Goal: Transaction & Acquisition: Purchase product/service

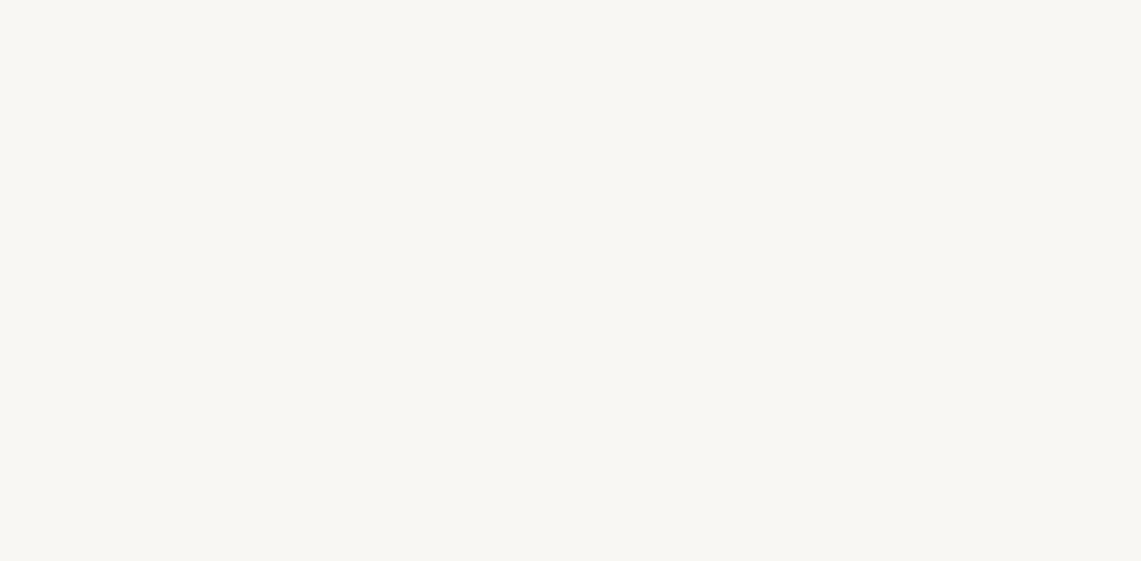
select select "FR"
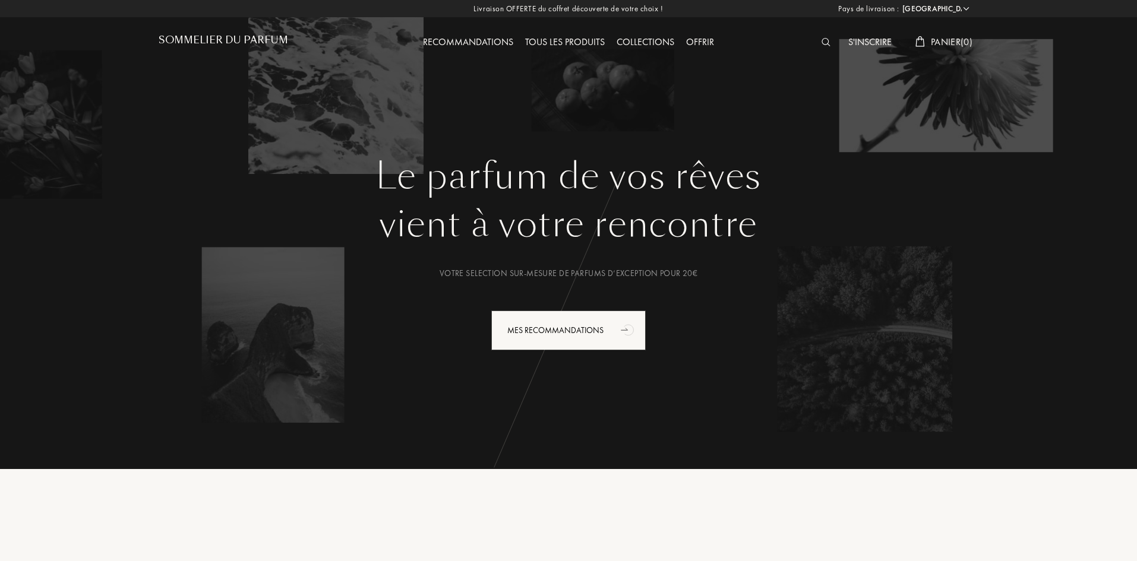
click at [826, 45] on img at bounding box center [826, 42] width 9 height 8
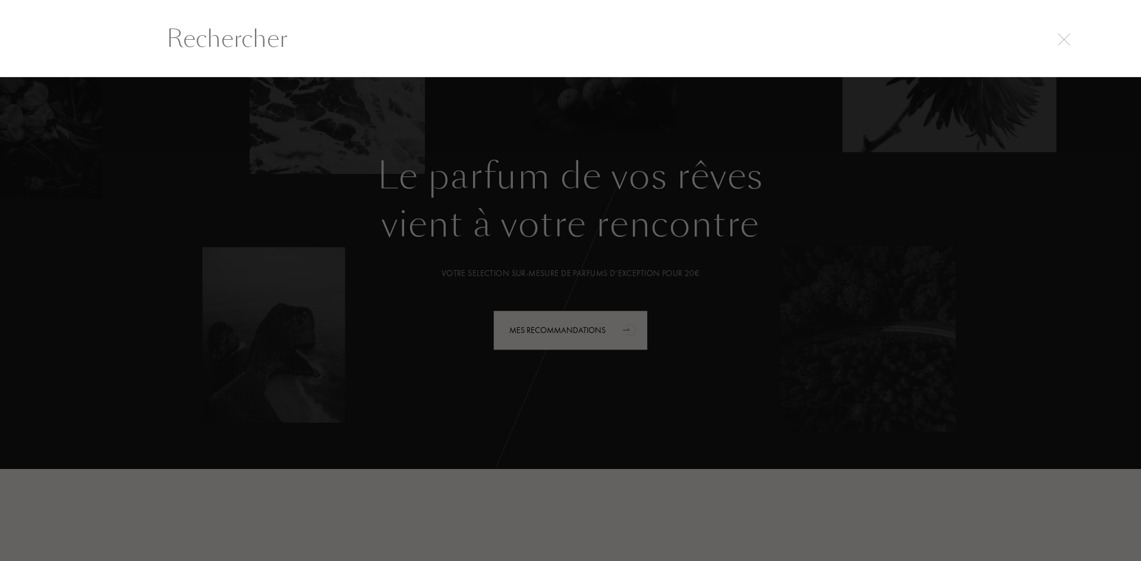
scroll to position [1, 0]
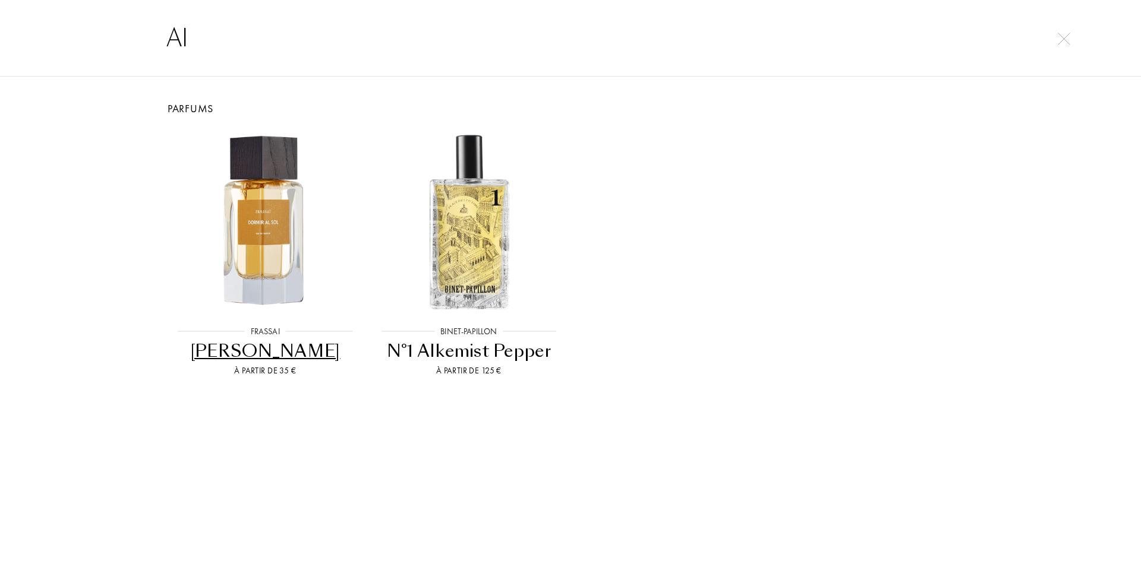
type input "A"
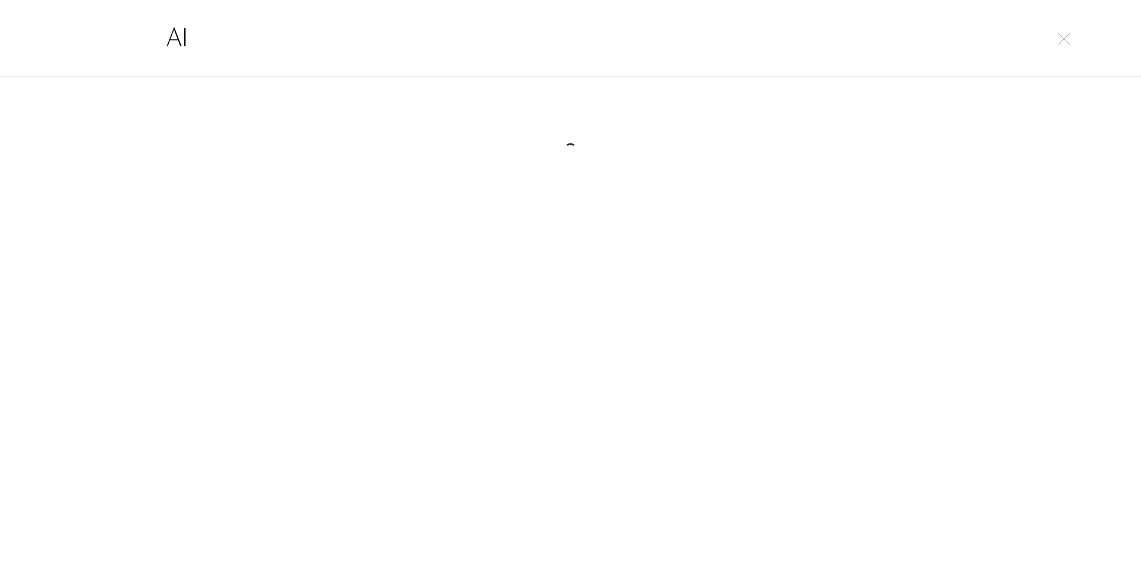
type input "A"
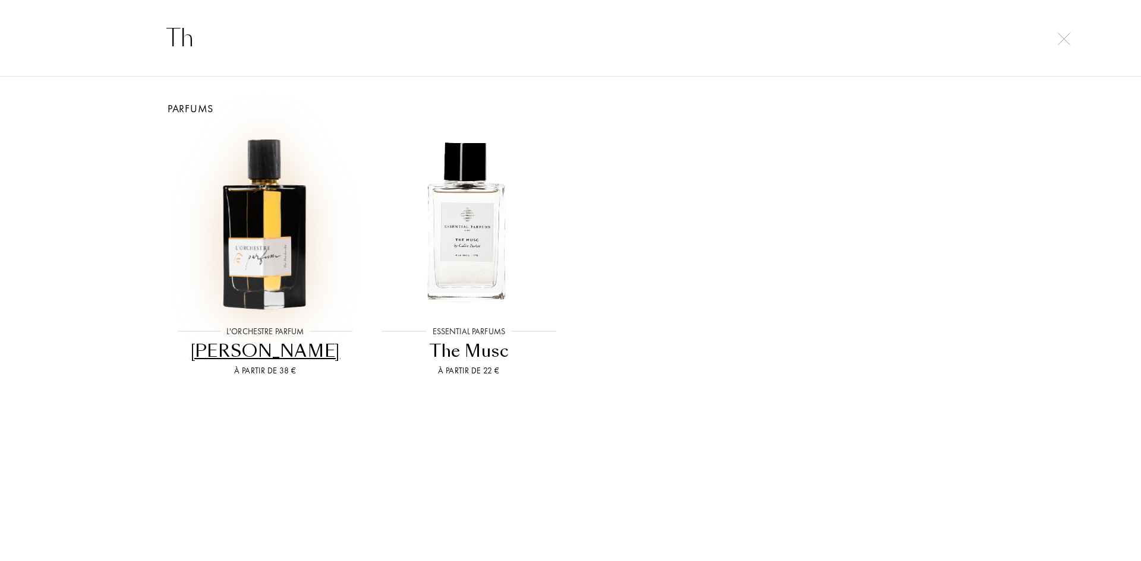
type input "T"
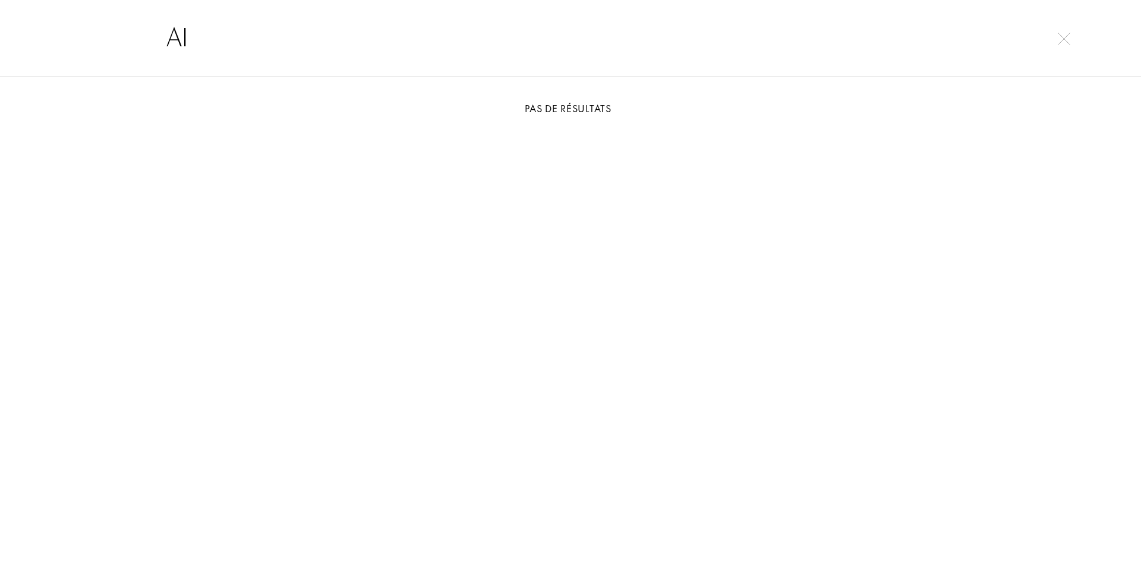
type input "A"
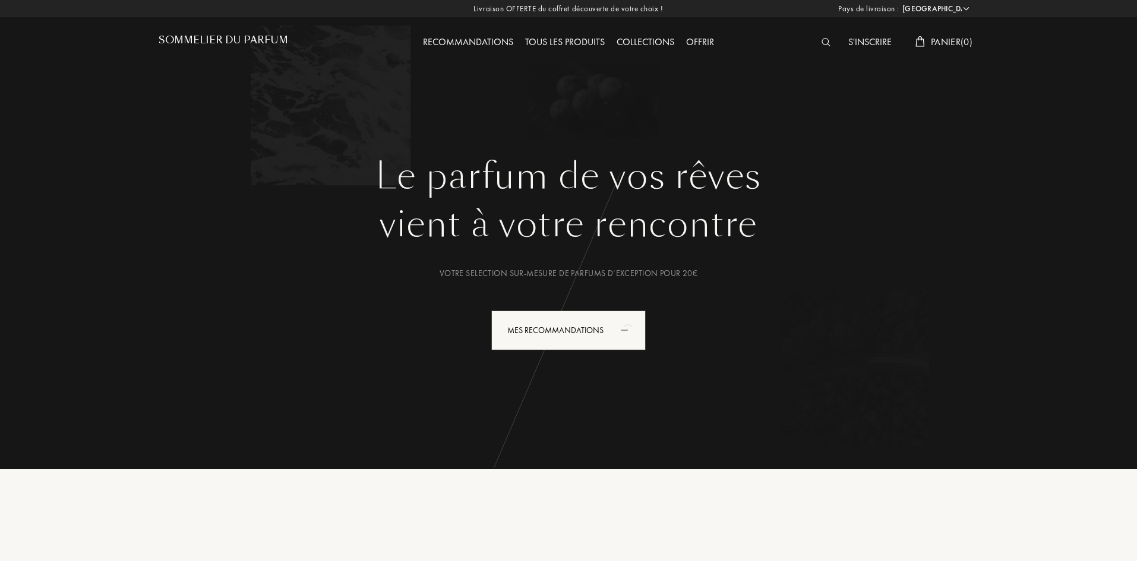
select select "FR"
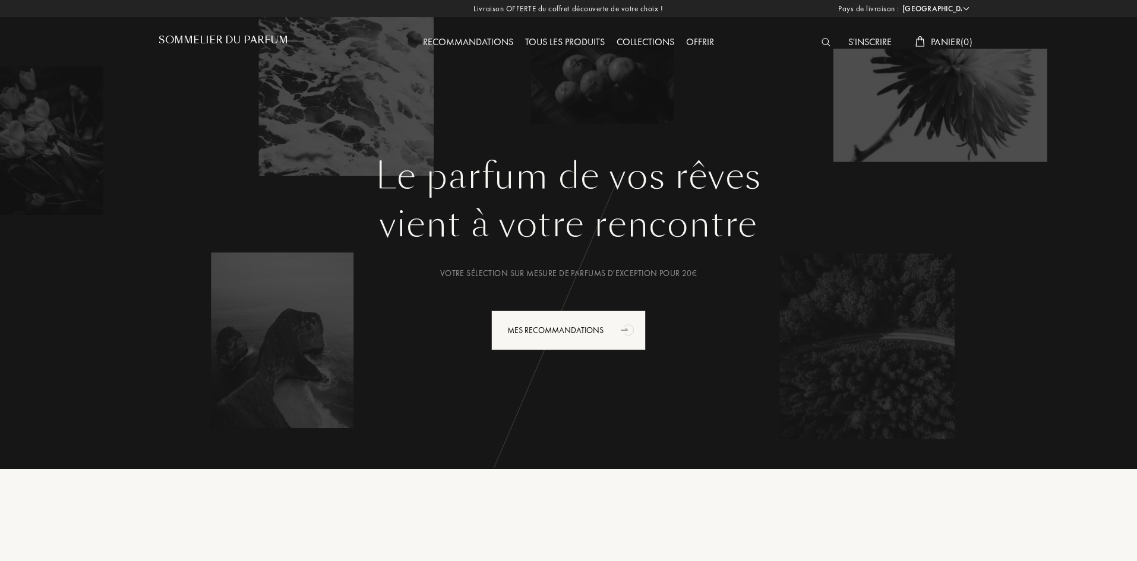
click at [822, 38] on img at bounding box center [826, 42] width 9 height 8
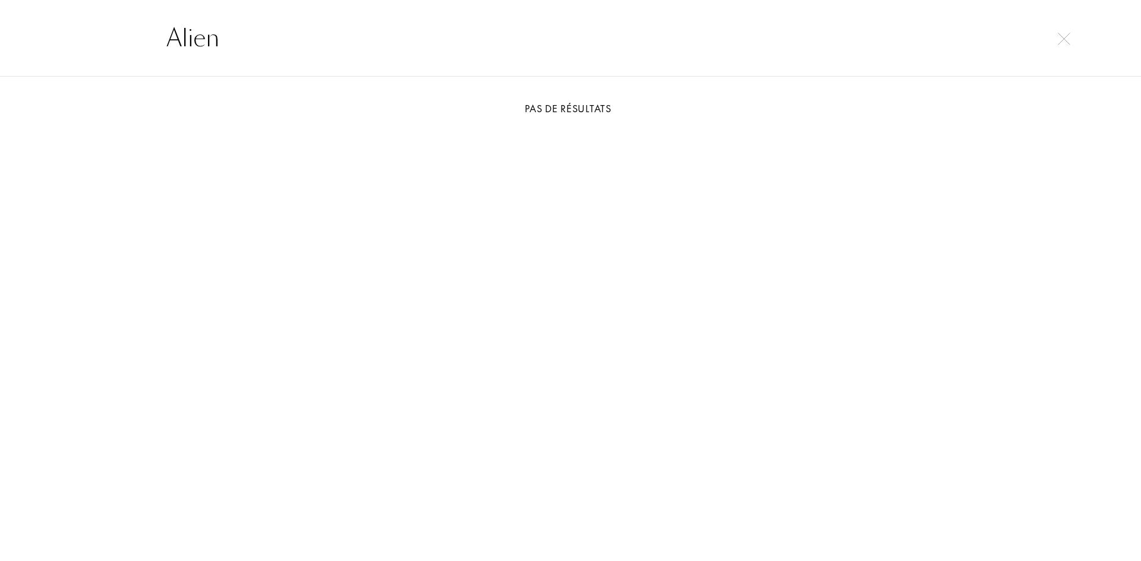
type input "Alien"
click at [1059, 39] on img at bounding box center [1064, 39] width 12 height 12
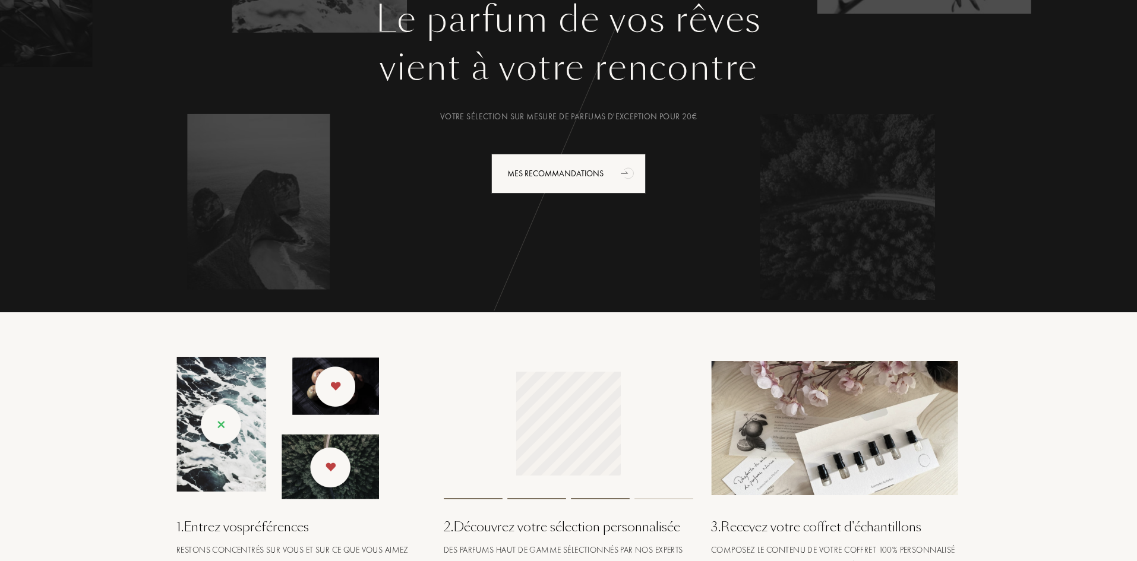
scroll to position [0, 0]
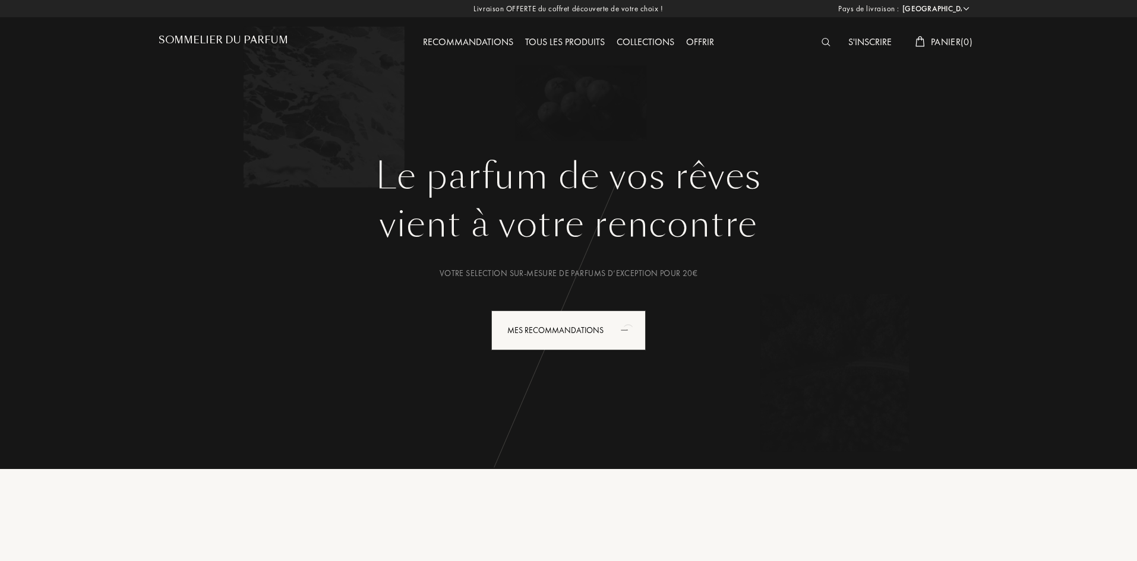
select select "FR"
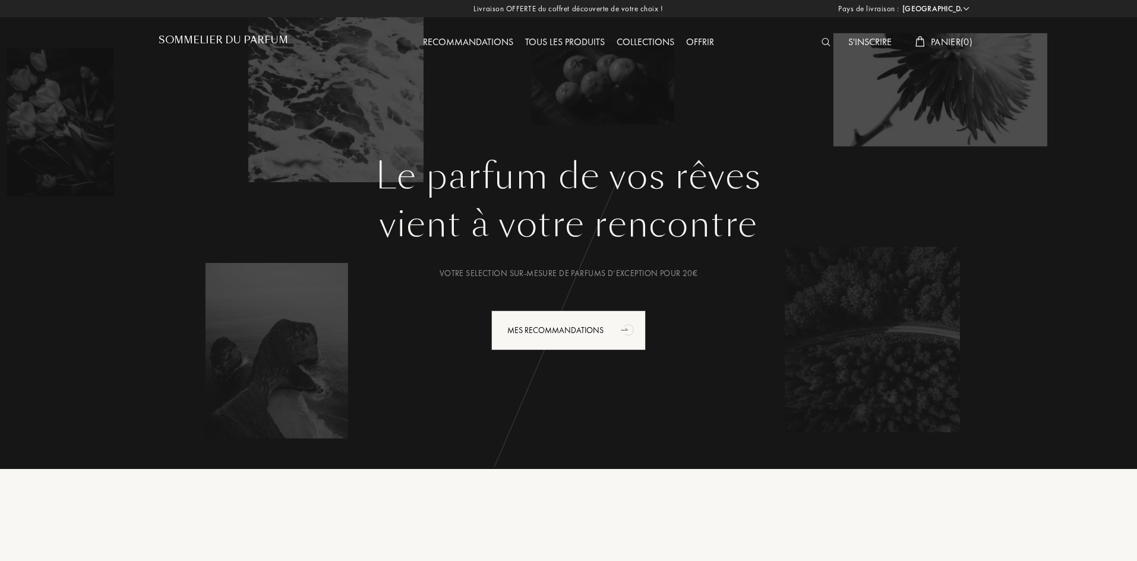
click at [873, 42] on div "S'inscrire" at bounding box center [870, 42] width 55 height 15
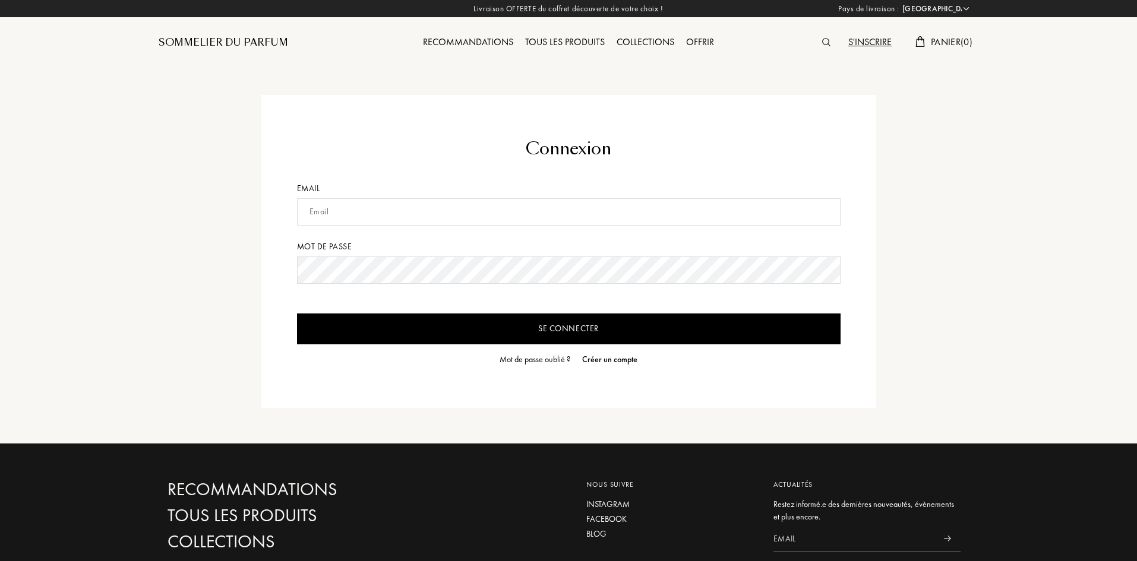
select select "FR"
drag, startPoint x: 482, startPoint y: 195, endPoint x: 433, endPoint y: 215, distance: 52.7
click at [433, 215] on form "Connexion Email Mot de passe Se connecter Mot de passe oublié ? Créer un compte" at bounding box center [569, 252] width 544 height 230
click at [433, 215] on input "text" at bounding box center [569, 211] width 544 height 27
click at [297, 314] on input "Se connecter" at bounding box center [569, 329] width 544 height 31
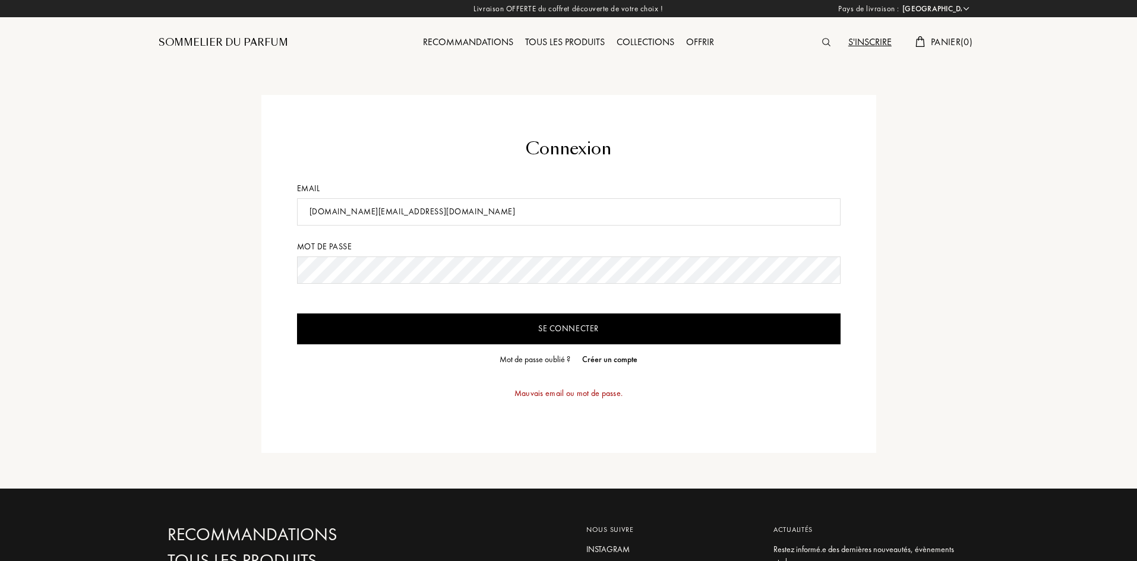
click at [360, 209] on input "locteaunoa.pro@gmail.com" at bounding box center [569, 211] width 544 height 27
click at [364, 213] on input "locteaunoa.pro@gmail.com" at bounding box center [569, 211] width 544 height 27
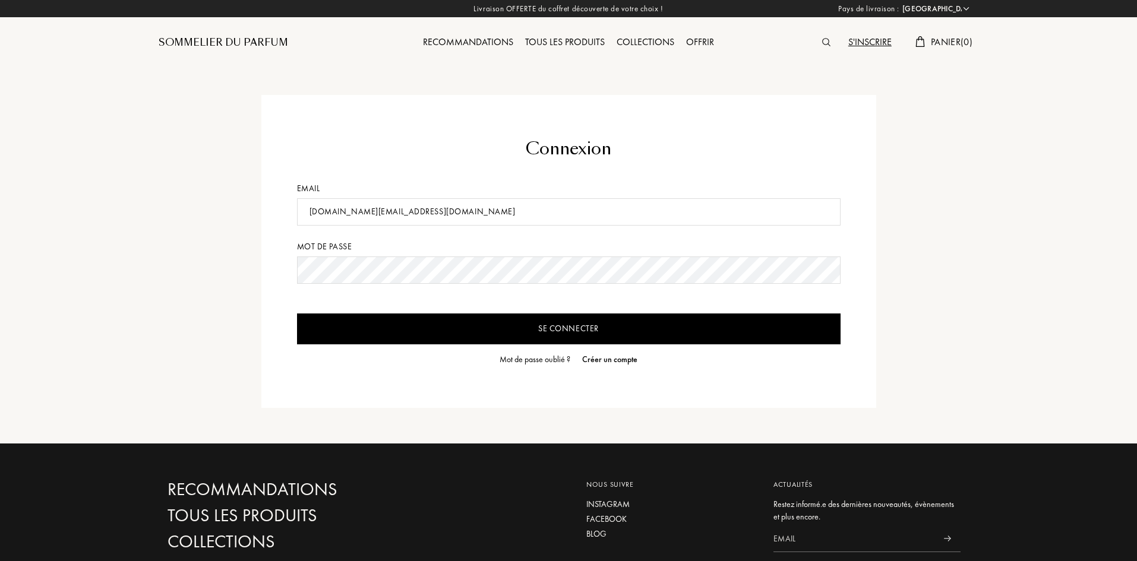
click at [428, 311] on form "Connexion Email locteaunoa.pro@gmail.com Mot de passe Se connecter Mot de passe…" at bounding box center [569, 252] width 544 height 230
click at [420, 332] on input "Se connecter" at bounding box center [569, 329] width 544 height 31
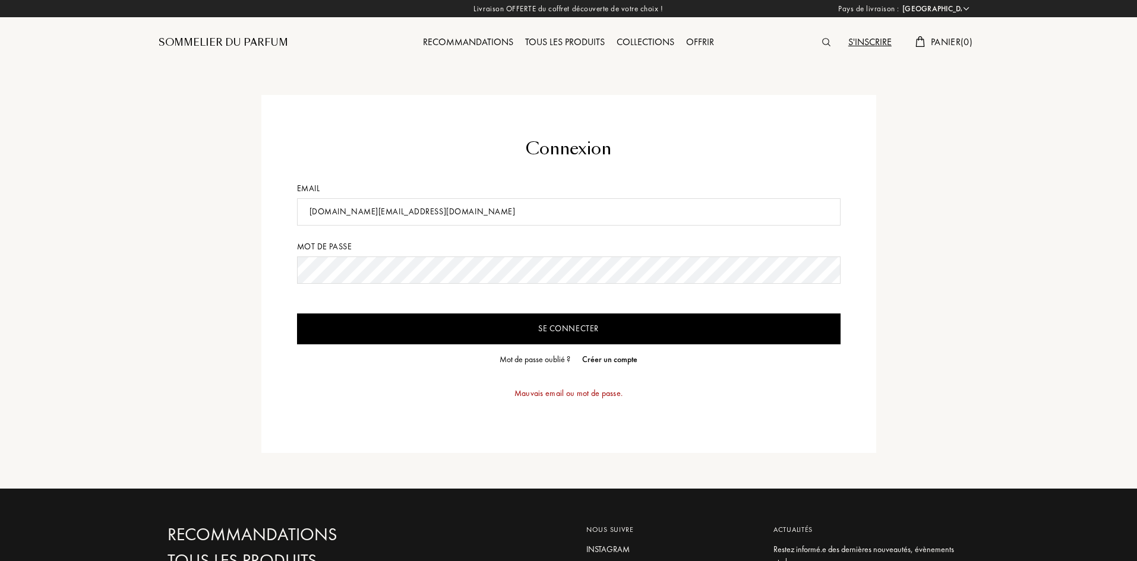
click at [361, 217] on input "locteaunoa.pro@gmail.com" at bounding box center [569, 211] width 544 height 27
click at [297, 314] on input "Se connecter" at bounding box center [569, 329] width 544 height 31
click at [422, 263] on form "Connexion Email locteaunoa@gmail.com Mot de passe Se connecter Mot de passe oub…" at bounding box center [569, 274] width 544 height 275
drag, startPoint x: 424, startPoint y: 256, endPoint x: 139, endPoint y: 270, distance: 284.9
click at [139, 270] on div "Connexion Email locteaunoa@gmail.com Mot de passe Se connecter Mot de passe oub…" at bounding box center [568, 244] width 1137 height 489
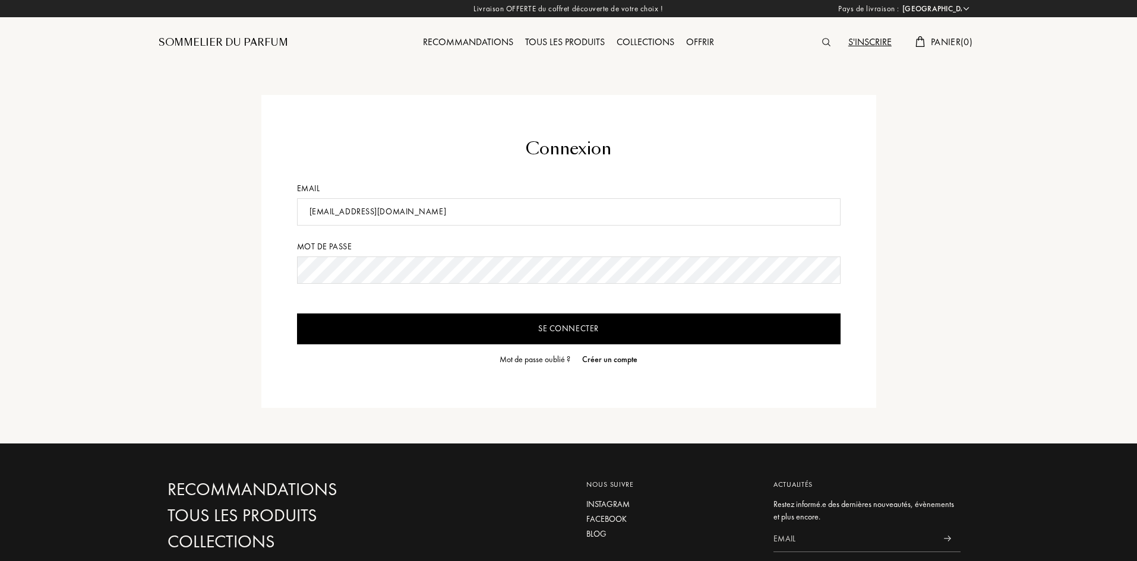
click at [341, 328] on input "Se connecter" at bounding box center [569, 329] width 544 height 31
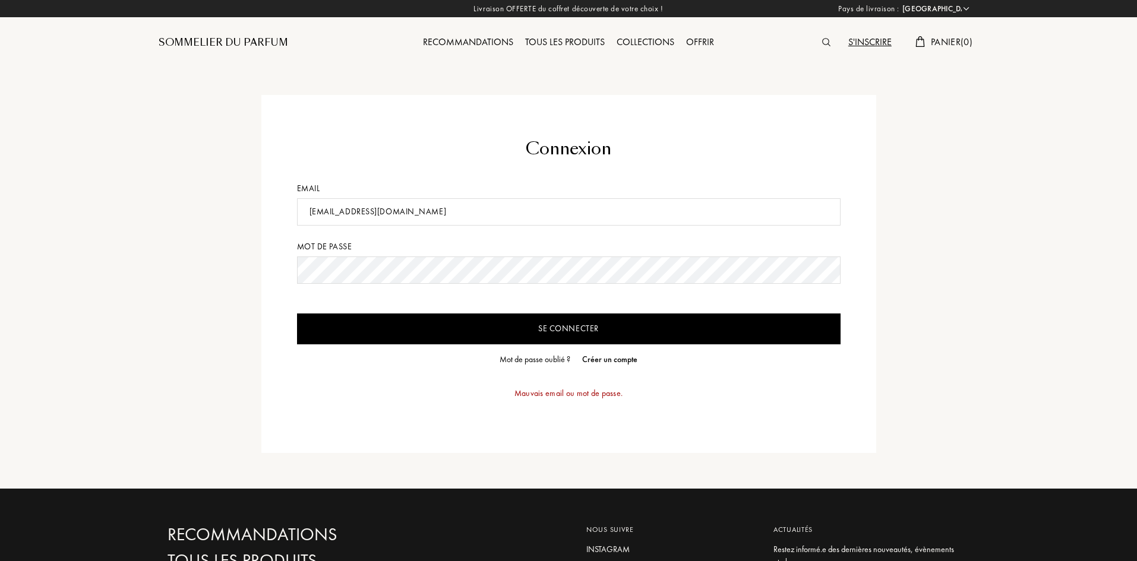
click at [350, 213] on input "locteaunoa@gmail.com" at bounding box center [569, 211] width 544 height 27
type input "locteaunoa.pro@gmail.com"
click at [477, 327] on input "Se connecter" at bounding box center [569, 329] width 544 height 31
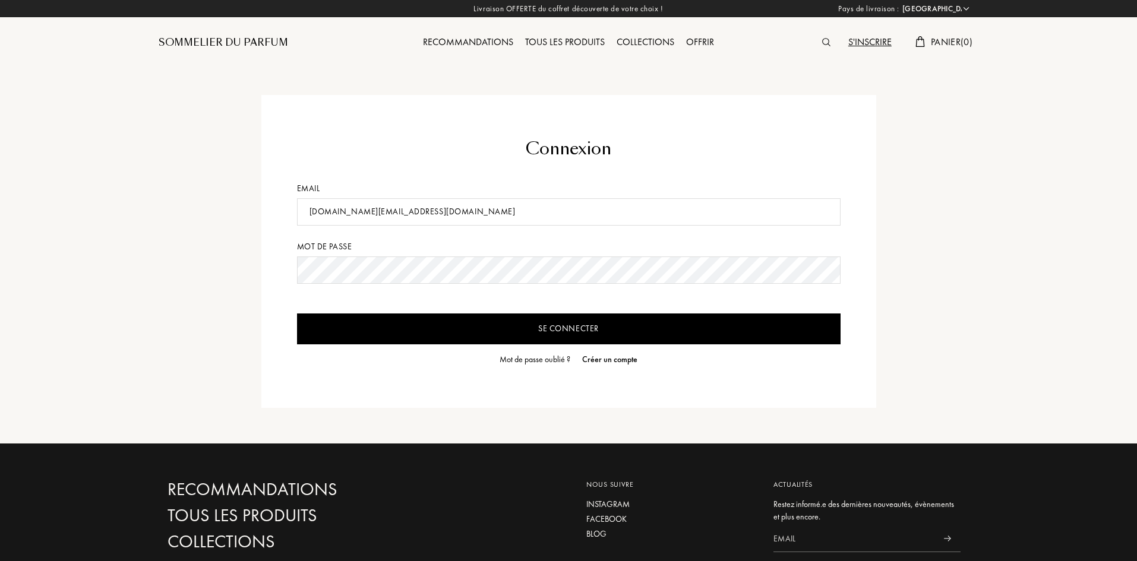
click at [477, 327] on input "Se connecter" at bounding box center [569, 329] width 544 height 31
click at [250, 39] on div "Sommelier du Parfum" at bounding box center [224, 43] width 130 height 14
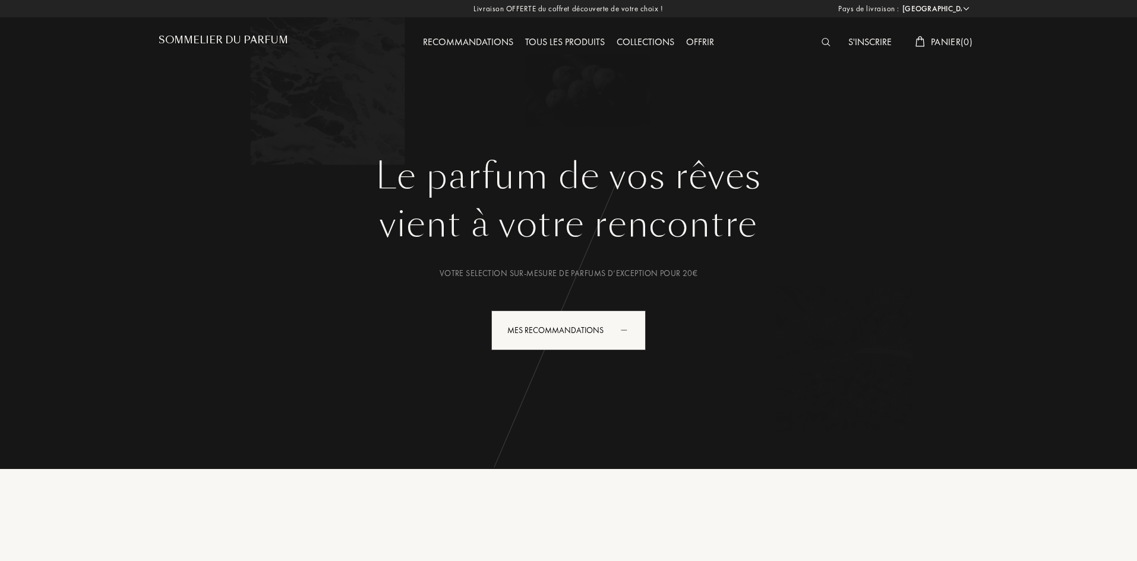
select select "FR"
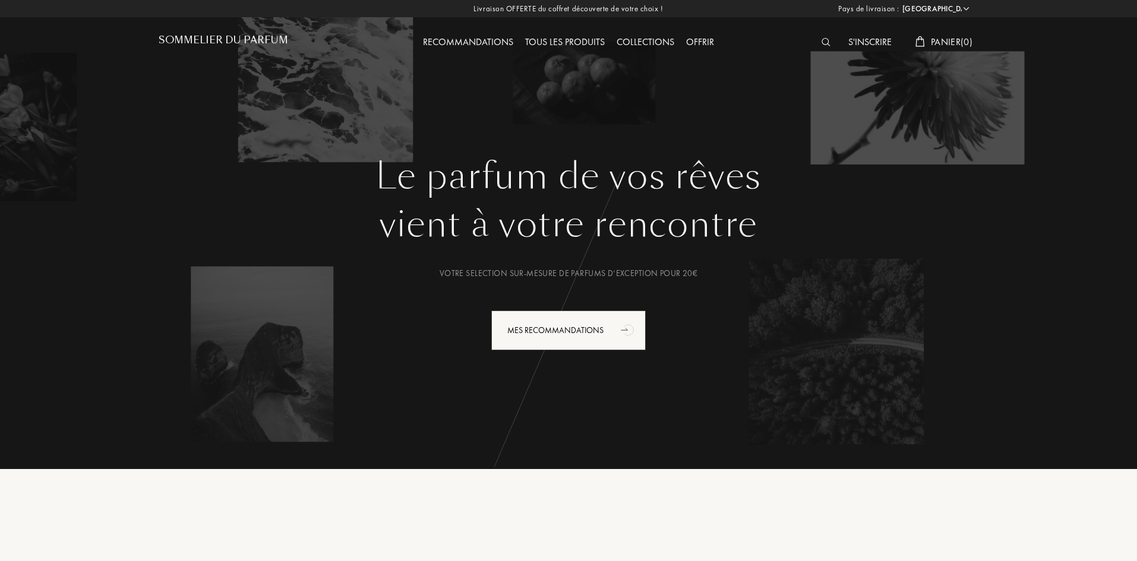
click at [250, 39] on h1 "Sommelier du Parfum" at bounding box center [224, 39] width 130 height 11
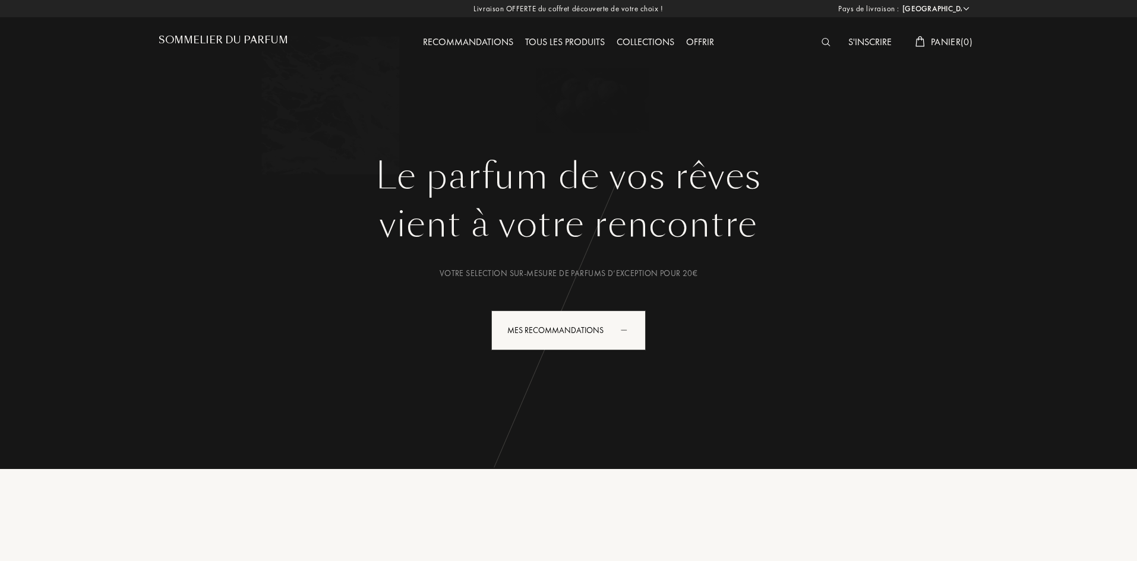
select select "FR"
